Goal: Find specific page/section: Find specific page/section

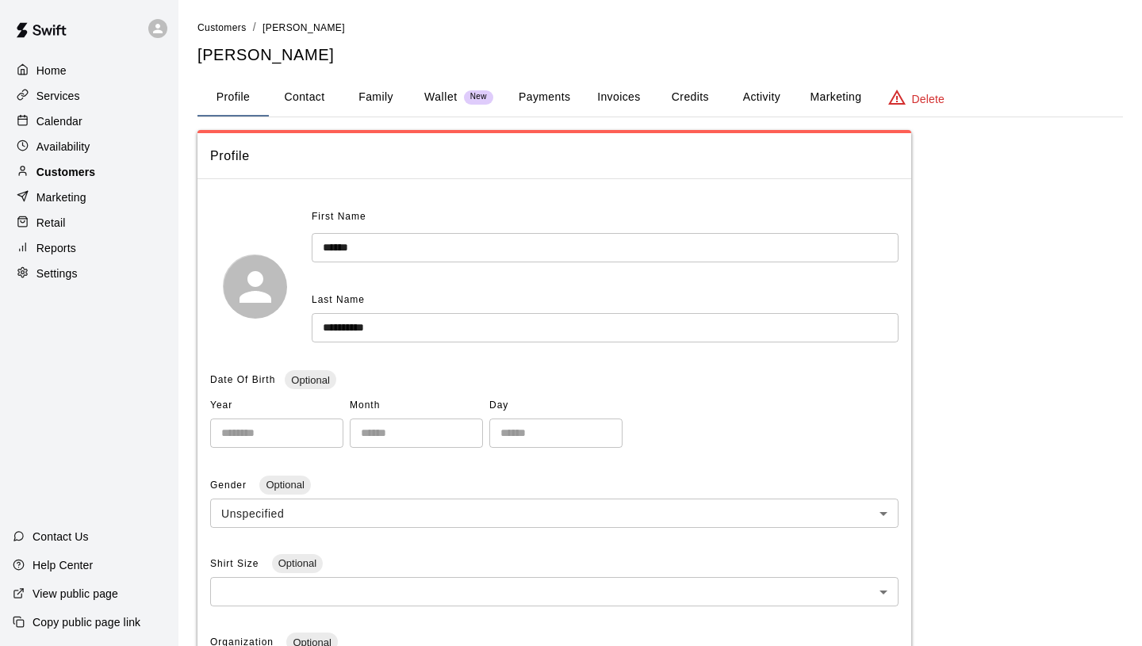
click at [82, 169] on p "Customers" at bounding box center [65, 172] width 59 height 16
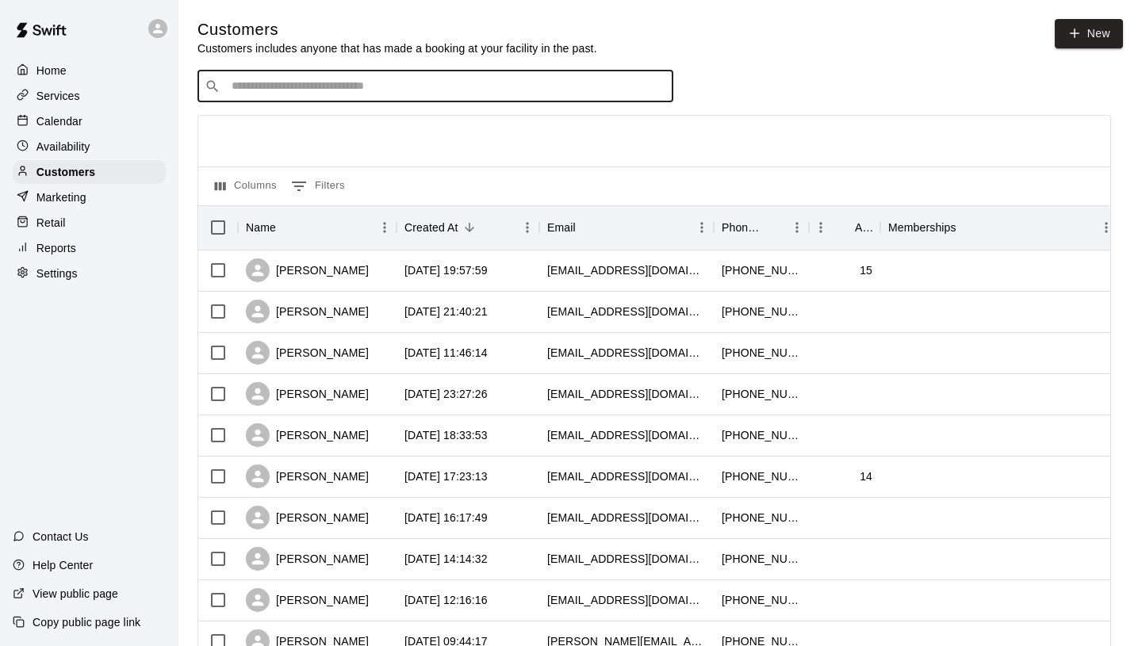
click at [381, 80] on input "Search customers by name or email" at bounding box center [446, 87] width 439 height 16
type input "****"
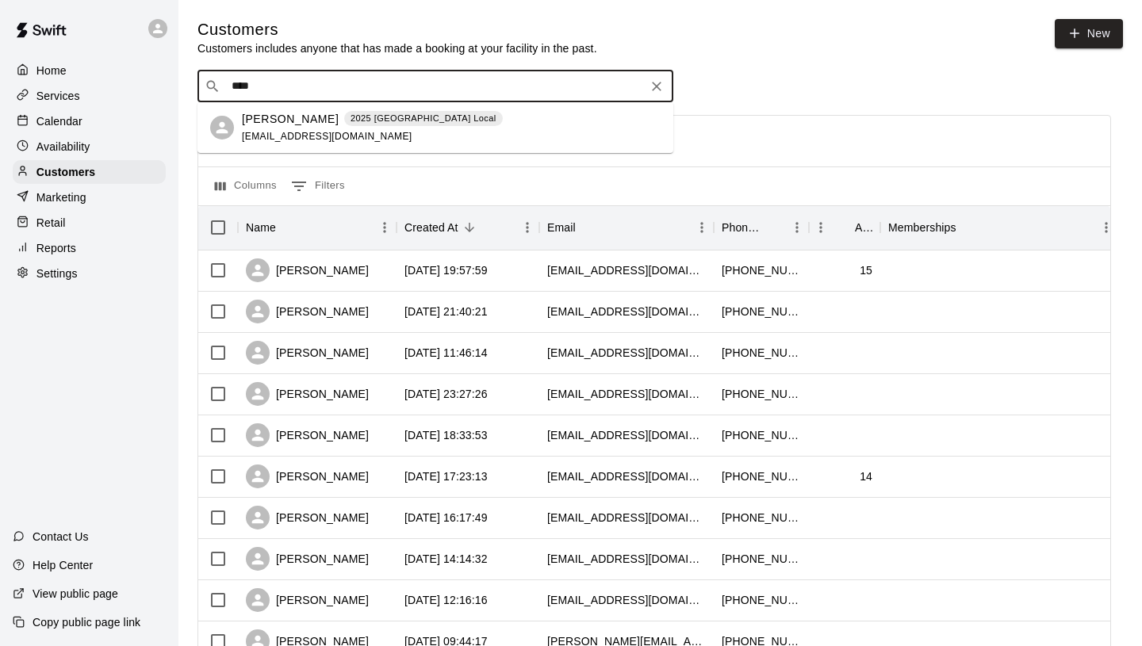
click at [356, 137] on div "[PERSON_NAME] 2025 Fall High School Local [EMAIL_ADDRESS][DOMAIN_NAME]" at bounding box center [372, 128] width 261 height 34
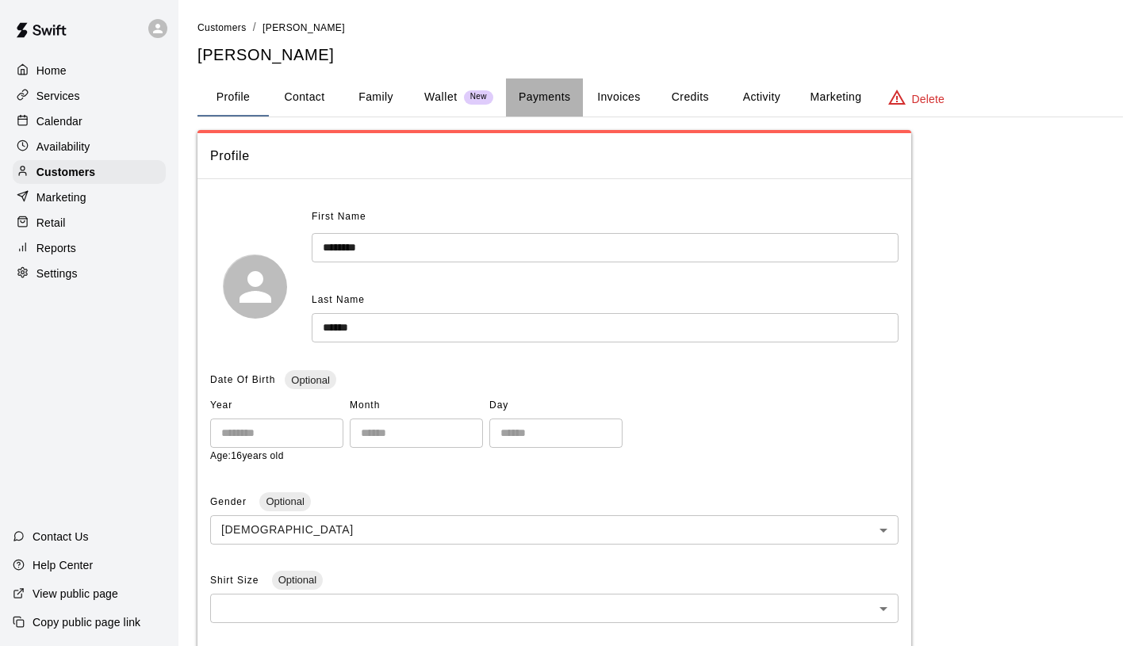
click at [531, 92] on button "Payments" at bounding box center [544, 98] width 77 height 38
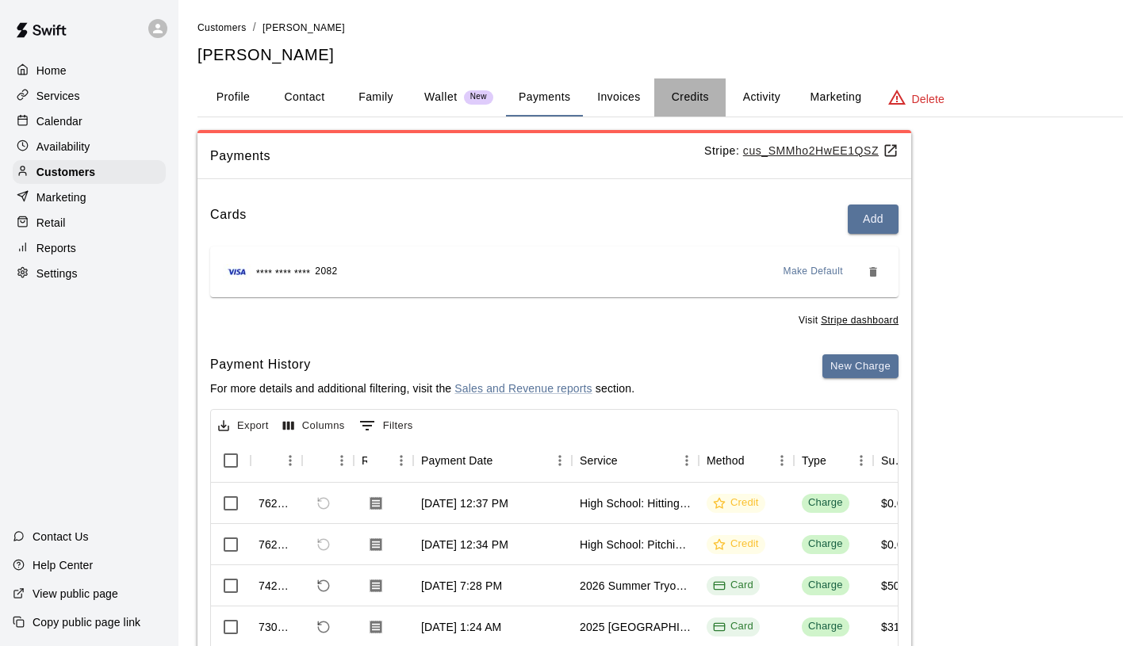
click at [693, 86] on button "Credits" at bounding box center [689, 98] width 71 height 38
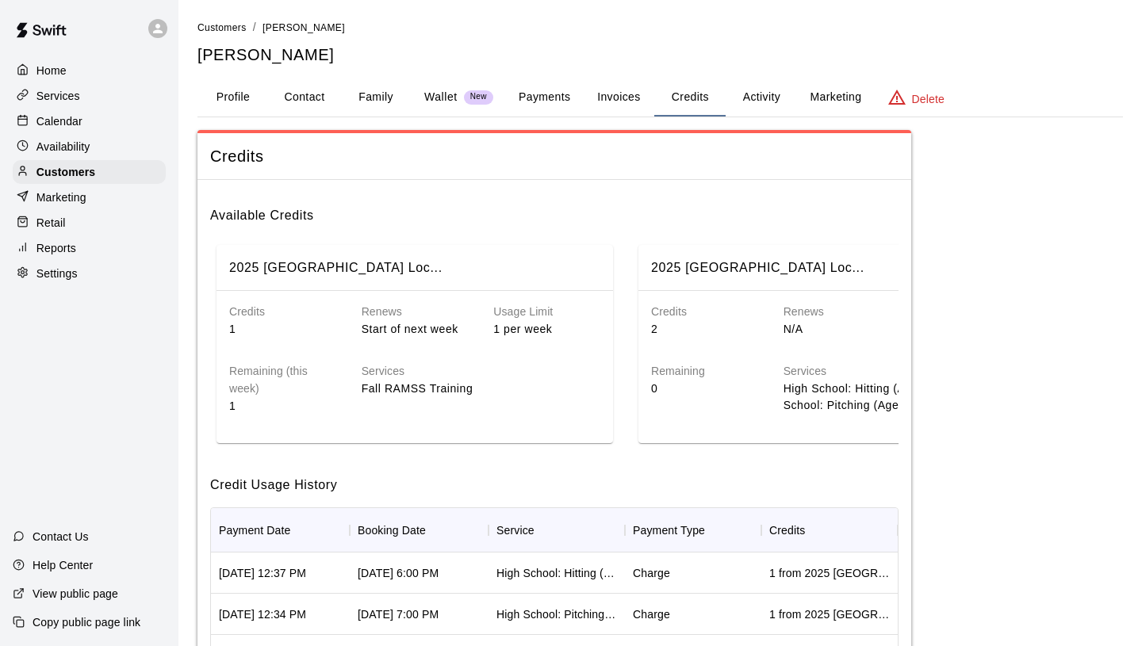
click at [553, 90] on button "Payments" at bounding box center [544, 98] width 77 height 38
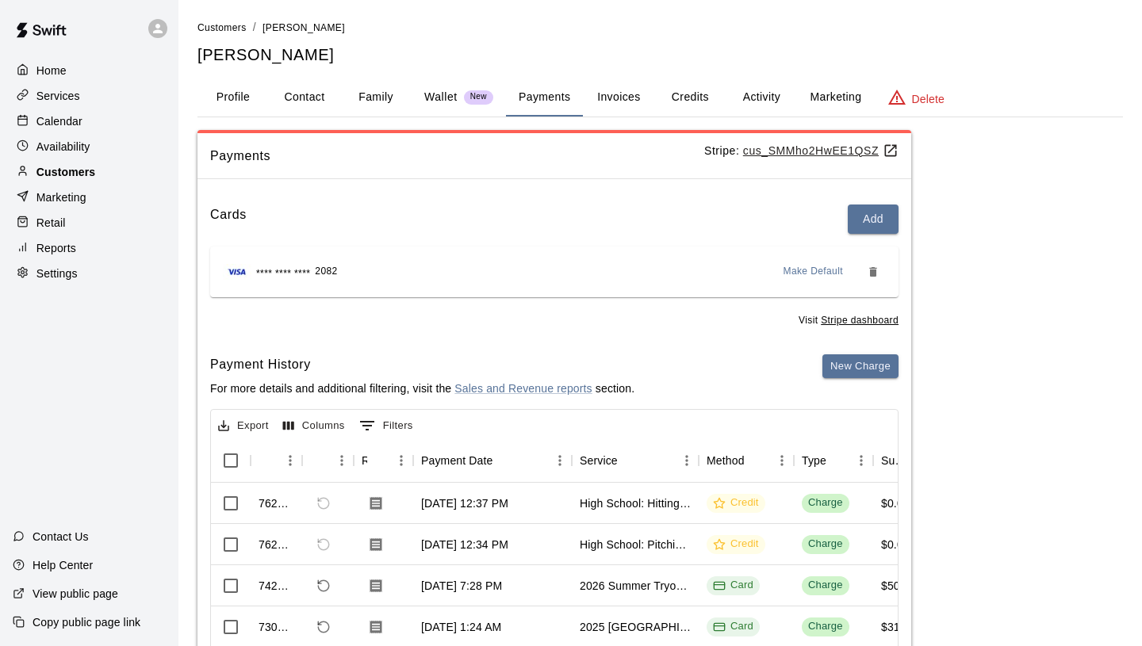
click at [110, 166] on div "Customers" at bounding box center [89, 172] width 153 height 24
